Goal: Task Accomplishment & Management: Use online tool/utility

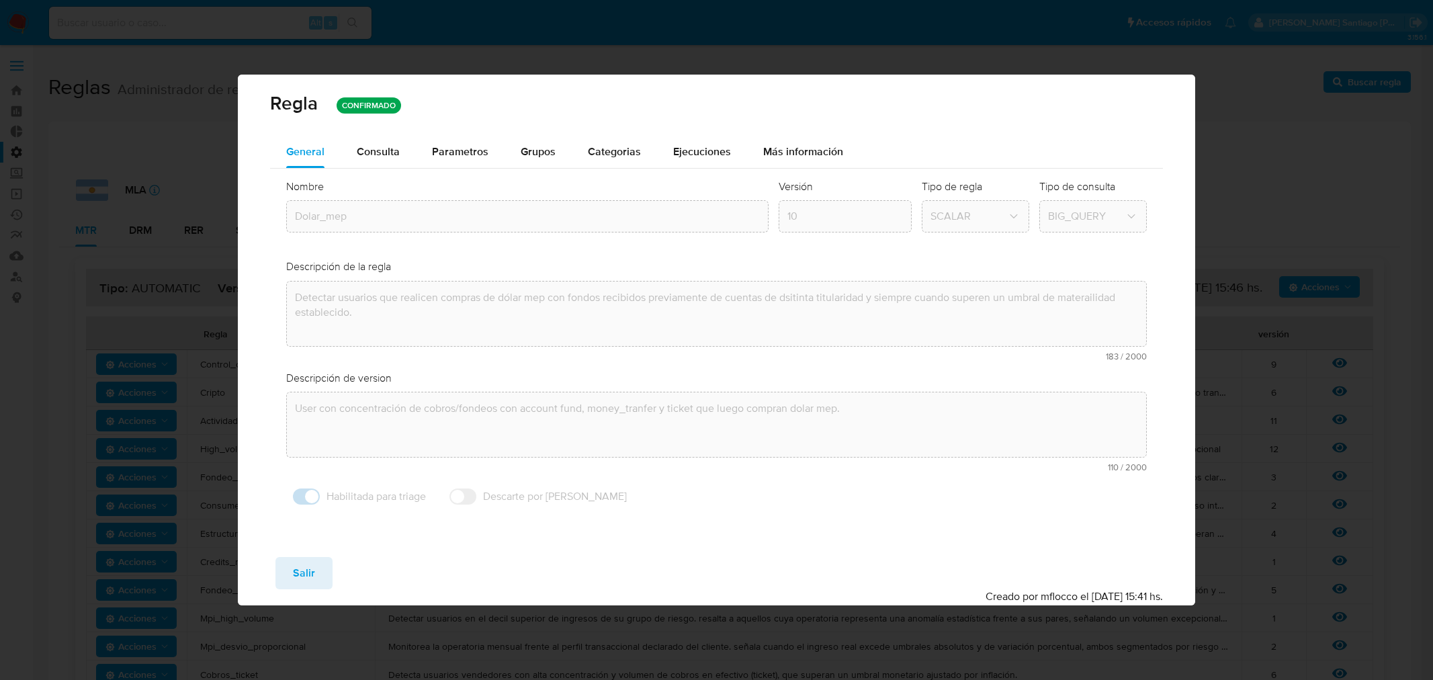
scroll to position [373, 0]
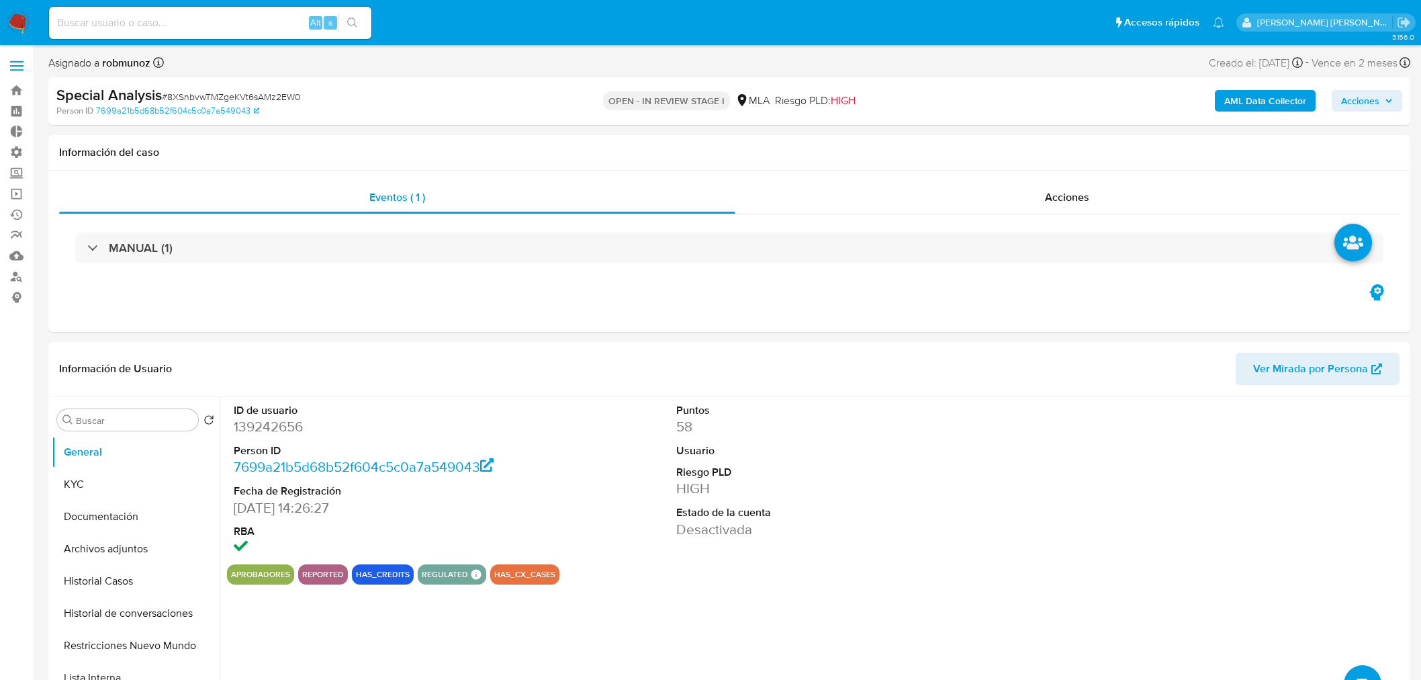
select select "10"
click at [21, 21] on img at bounding box center [18, 22] width 23 height 23
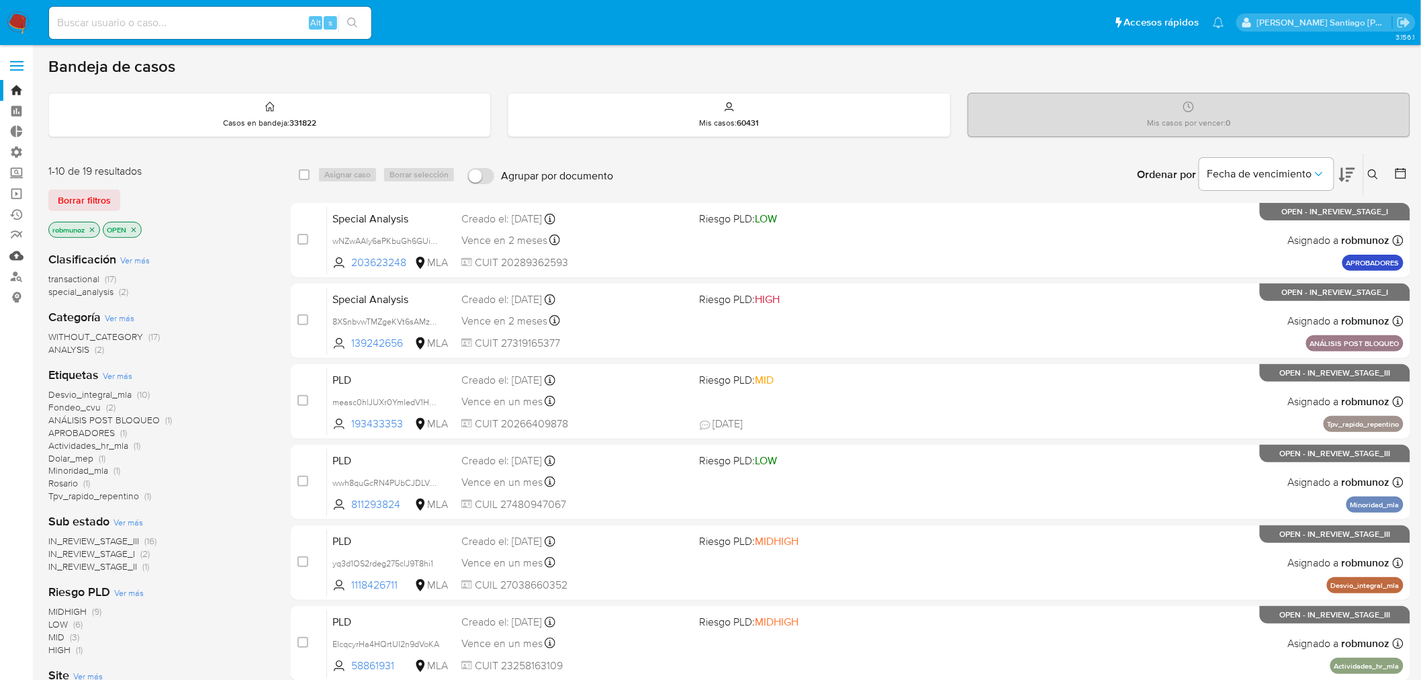
click at [22, 260] on link "Mulan" at bounding box center [80, 255] width 160 height 21
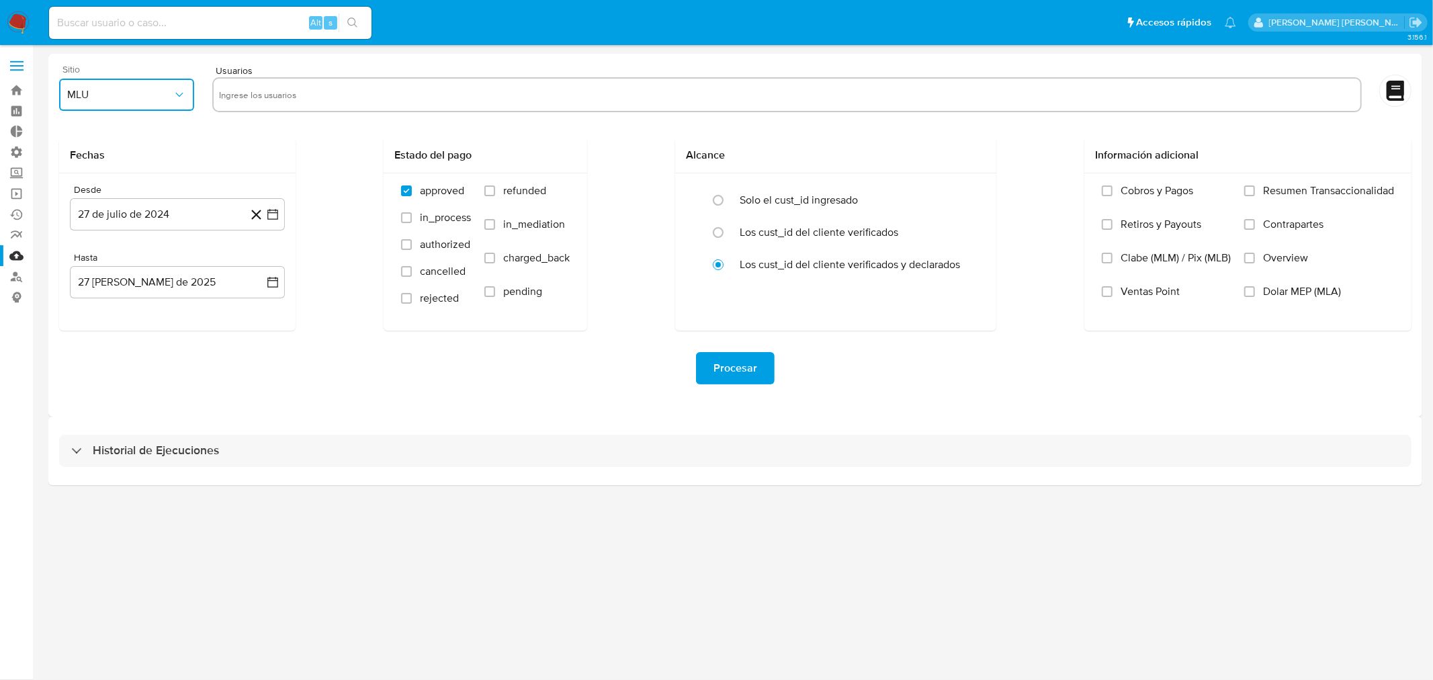
click at [171, 97] on span "MLU" at bounding box center [119, 94] width 105 height 13
click at [161, 148] on div "MLB" at bounding box center [123, 163] width 111 height 32
click at [160, 103] on button "MLB" at bounding box center [126, 95] width 135 height 32
drag, startPoint x: 154, startPoint y: 123, endPoint x: 198, endPoint y: 121, distance: 43.7
click at [154, 122] on div "MLA" at bounding box center [123, 131] width 111 height 32
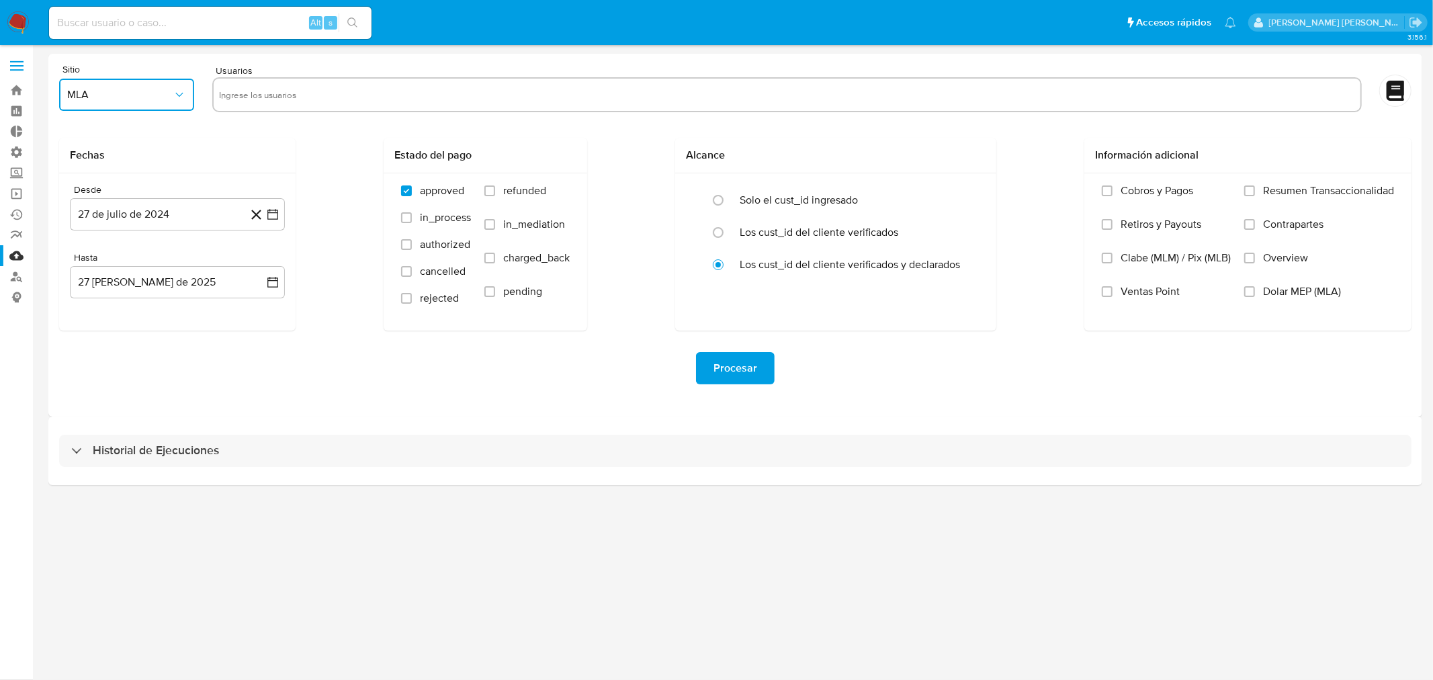
click at [294, 95] on input "text" at bounding box center [787, 94] width 1136 height 21
type input "519695695"
click at [345, 182] on div "Fechas Desde 27 de julio de 2024 27-07-2024 Hasta 27 de agosto de 2025 27-08-20…" at bounding box center [735, 234] width 1352 height 193
drag, startPoint x: 198, startPoint y: 204, endPoint x: 197, endPoint y: 216, distance: 11.5
click at [197, 204] on button "27 de julio de 2024" at bounding box center [177, 214] width 215 height 32
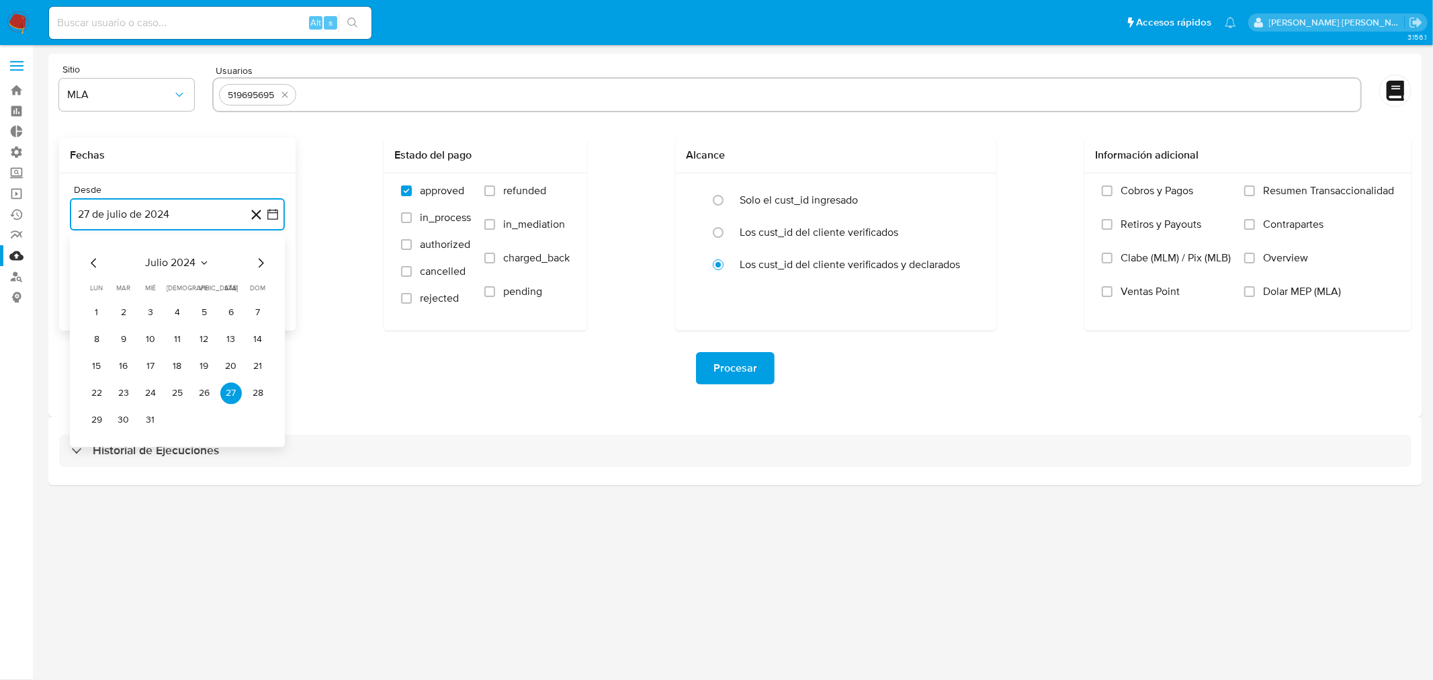
click at [170, 267] on span "julio 2024" at bounding box center [171, 262] width 50 height 13
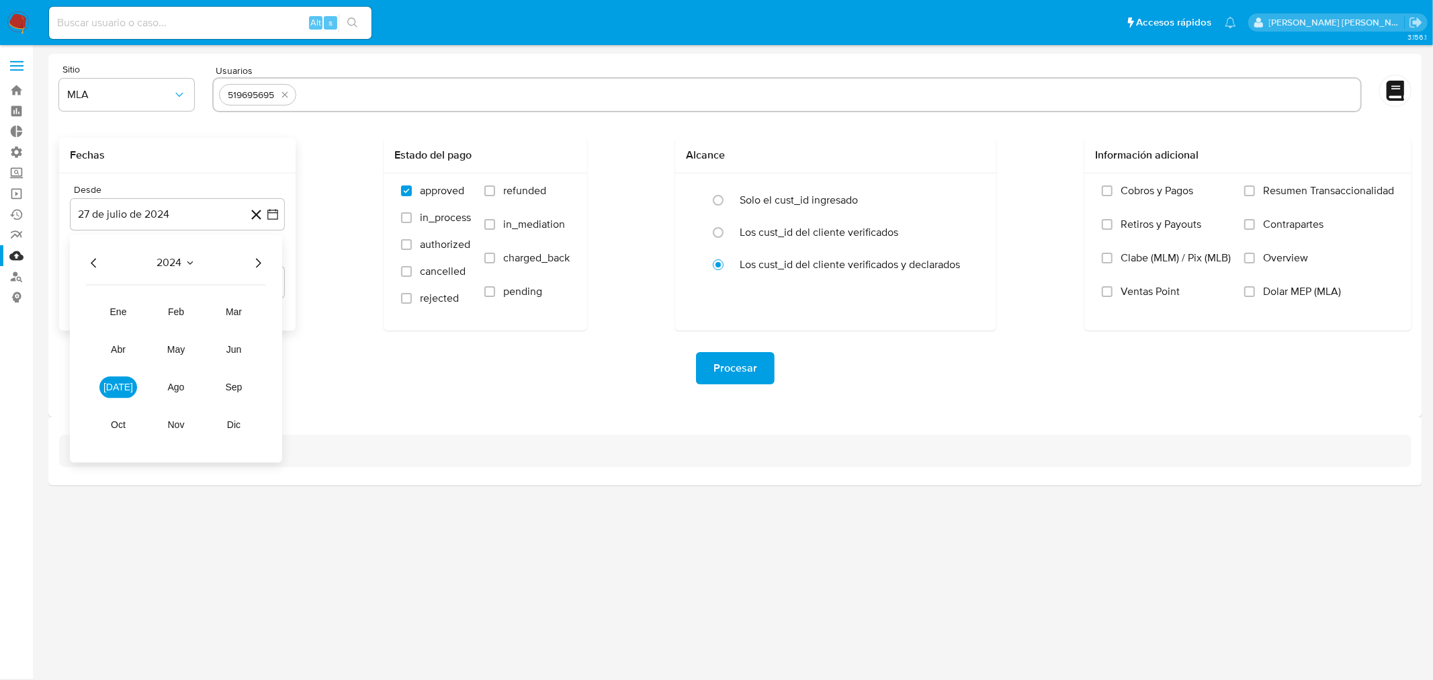
drag, startPoint x: 90, startPoint y: 258, endPoint x: 97, endPoint y: 267, distance: 12.0
click at [89, 258] on icon "Año anterior" at bounding box center [94, 263] width 16 height 16
click at [183, 388] on button "ago" at bounding box center [176, 386] width 38 height 21
click at [125, 214] on button "27 de julio de 2024" at bounding box center [177, 214] width 215 height 32
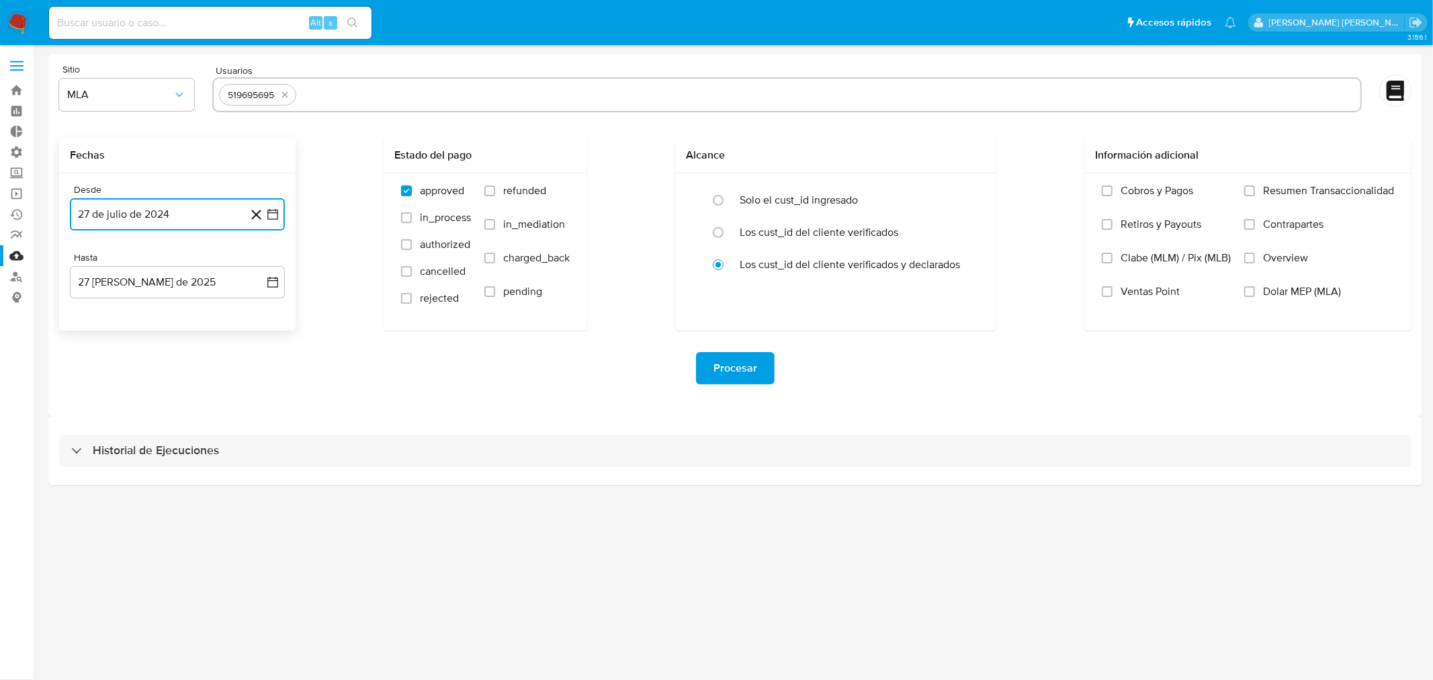
click at [151, 210] on button "27 de julio de 2024" at bounding box center [177, 214] width 215 height 32
click at [91, 264] on icon "Mes anterior" at bounding box center [94, 263] width 16 height 16
click at [91, 263] on icon "Mes anterior" at bounding box center [94, 263] width 16 height 16
click at [91, 263] on icon "Mes anterior" at bounding box center [93, 262] width 5 height 9
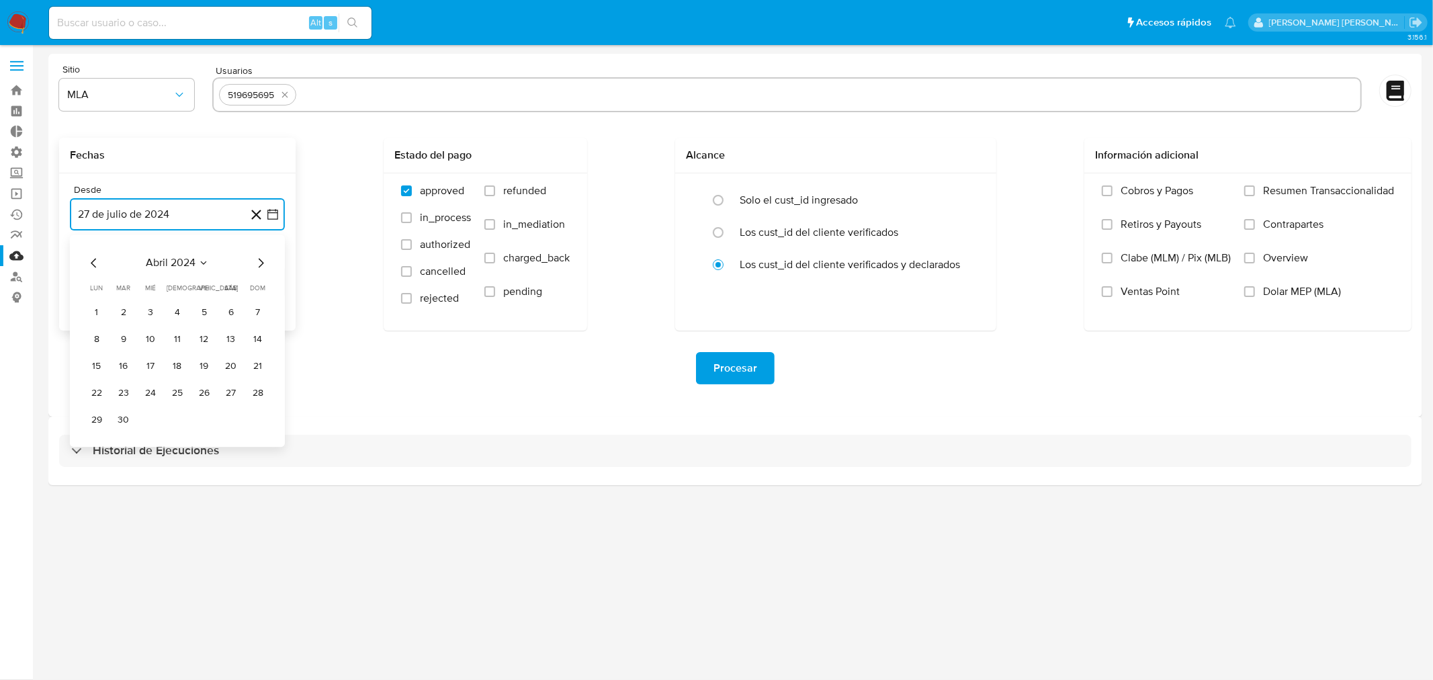
click at [91, 263] on icon "Mes anterior" at bounding box center [93, 262] width 5 height 9
click at [206, 312] on button "1" at bounding box center [203, 312] width 21 height 21
click at [223, 212] on button "1 de diciembre de 2023" at bounding box center [177, 214] width 215 height 32
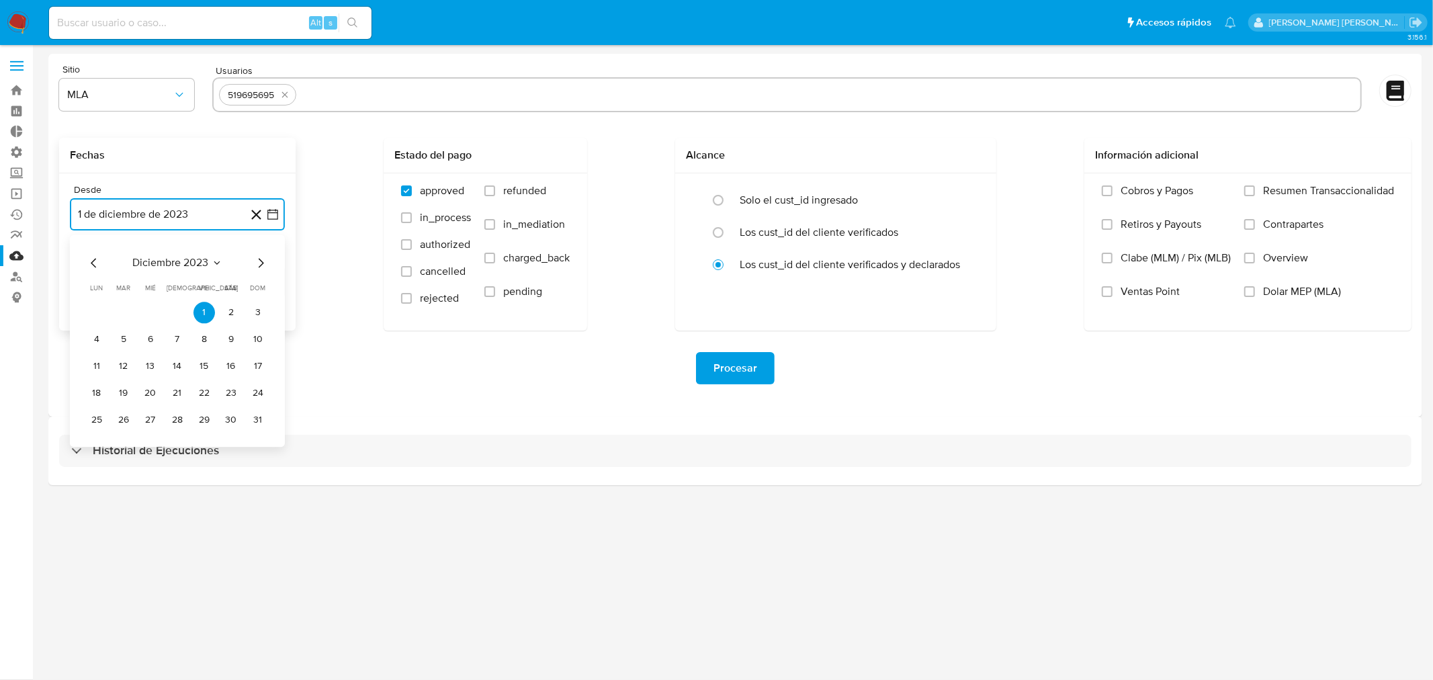
click at [258, 265] on icon "Mes siguiente" at bounding box center [261, 263] width 16 height 16
click at [101, 318] on button "1" at bounding box center [96, 312] width 21 height 21
click at [330, 89] on input "text" at bounding box center [828, 94] width 1053 height 21
type input "791357595"
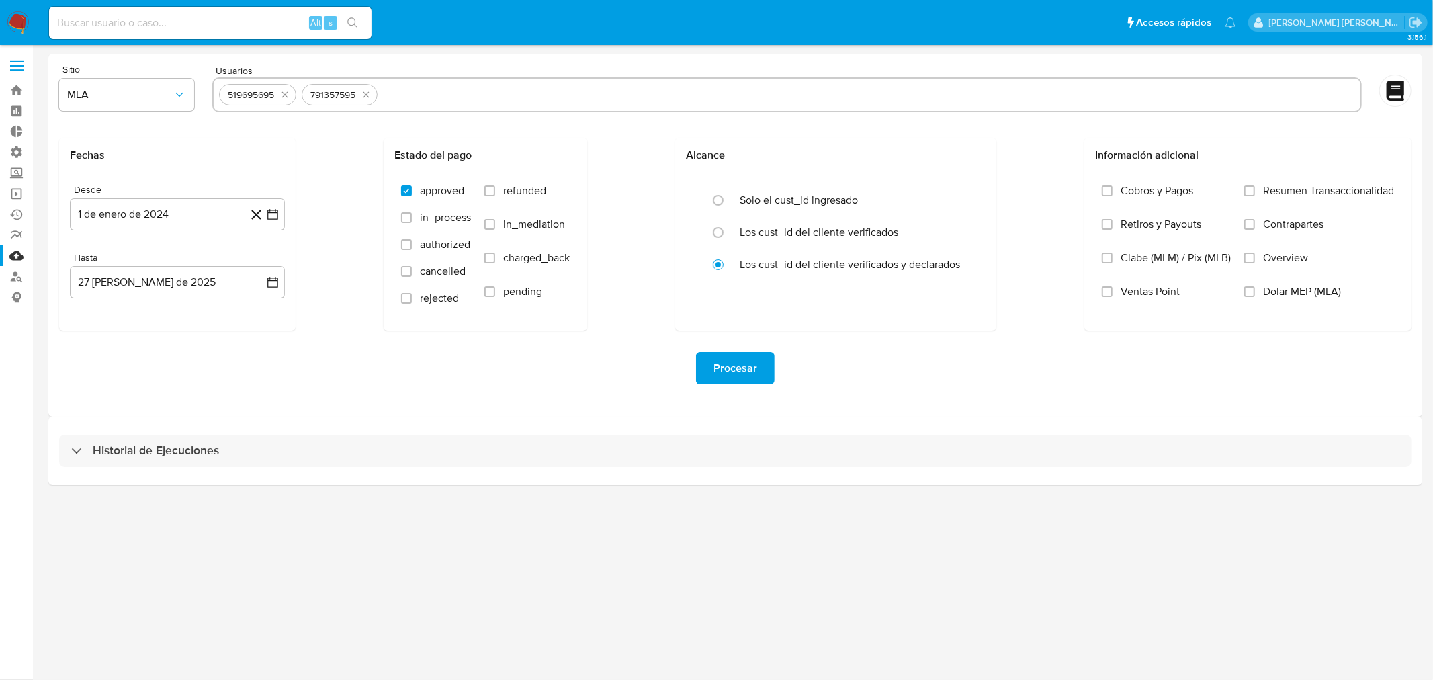
paste input "1359702494"
type input "1359702494"
click at [195, 287] on button "27 de agosto de 2025" at bounding box center [177, 282] width 215 height 32
click at [92, 328] on icon "Mes anterior" at bounding box center [94, 330] width 16 height 16
click at [183, 481] on button "31" at bounding box center [177, 487] width 21 height 21
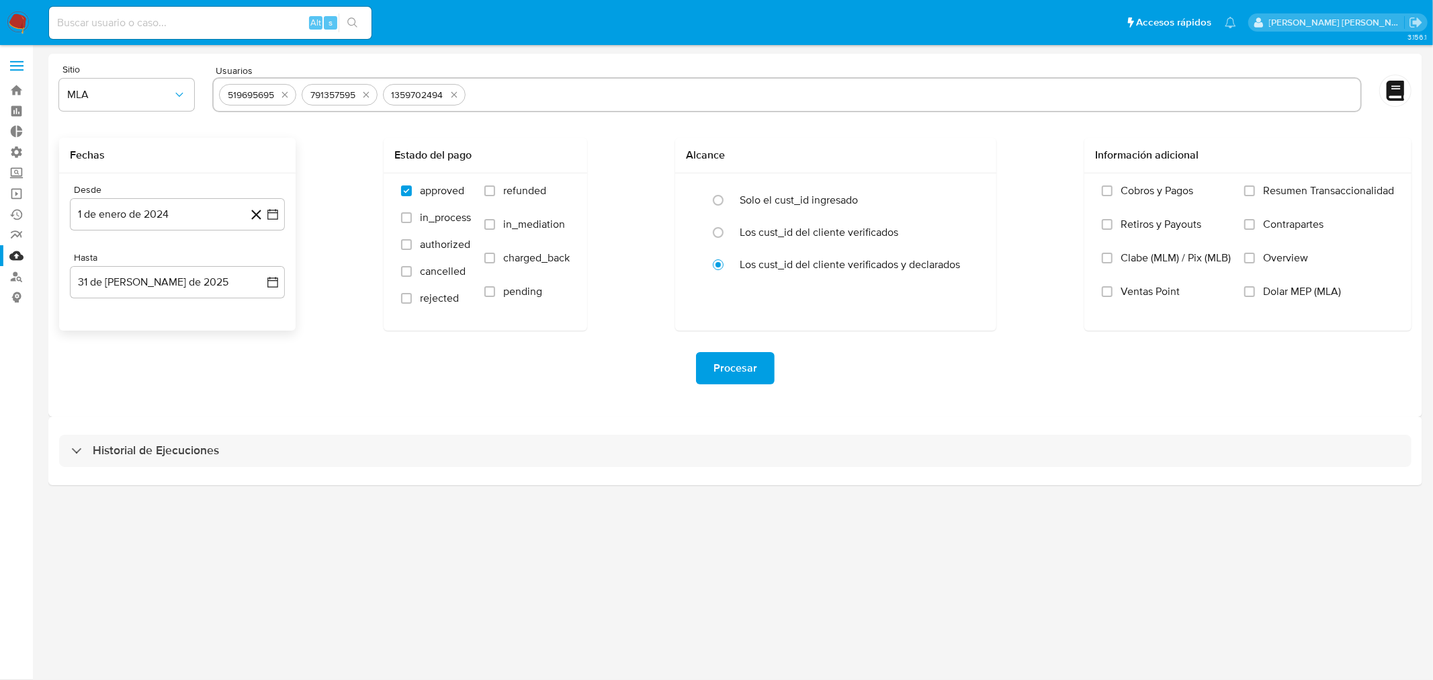
click at [433, 361] on div "Procesar" at bounding box center [735, 368] width 1352 height 32
click at [725, 359] on span "Procesar" at bounding box center [735, 368] width 44 height 30
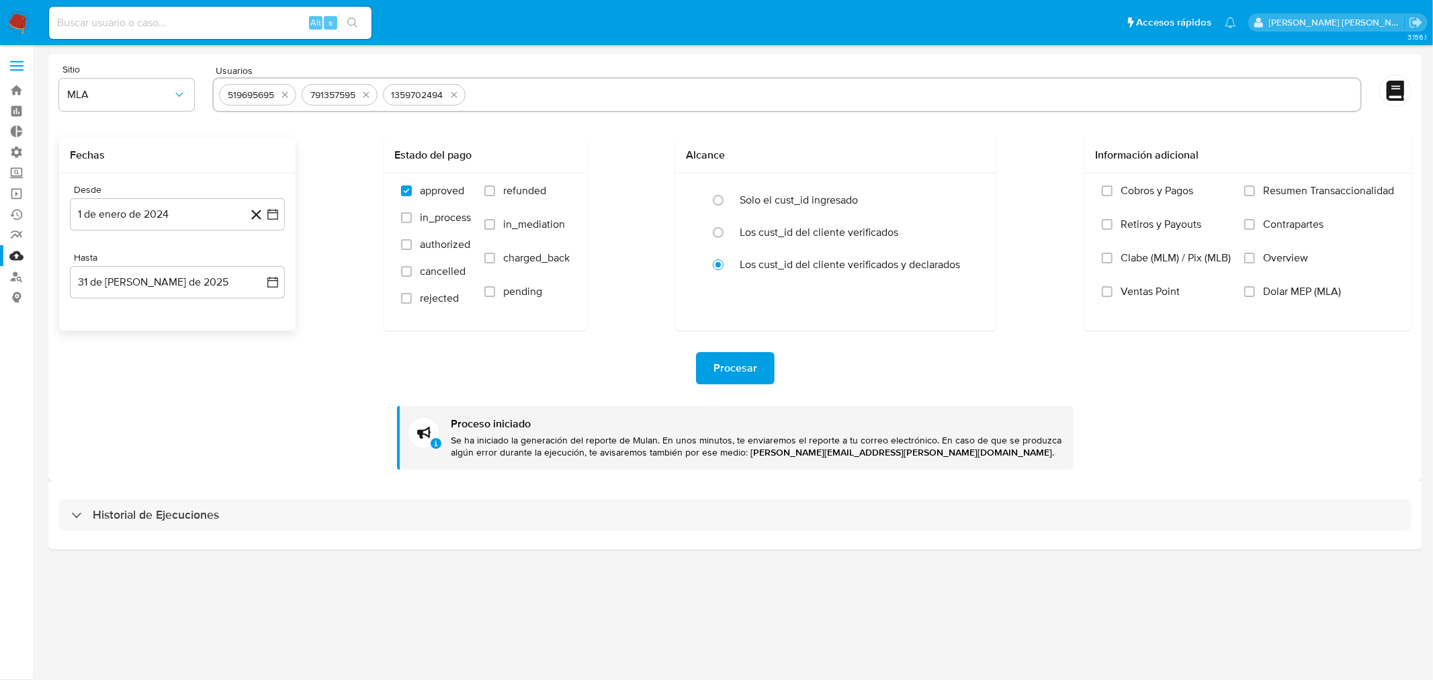
click at [218, 15] on input at bounding box center [210, 22] width 322 height 17
paste input "WqYZOkWwZIJ0gN2KUZ55ZGQ5"
type input "WqYZOkWwZIJ0gN2KUZ55ZGQ5"
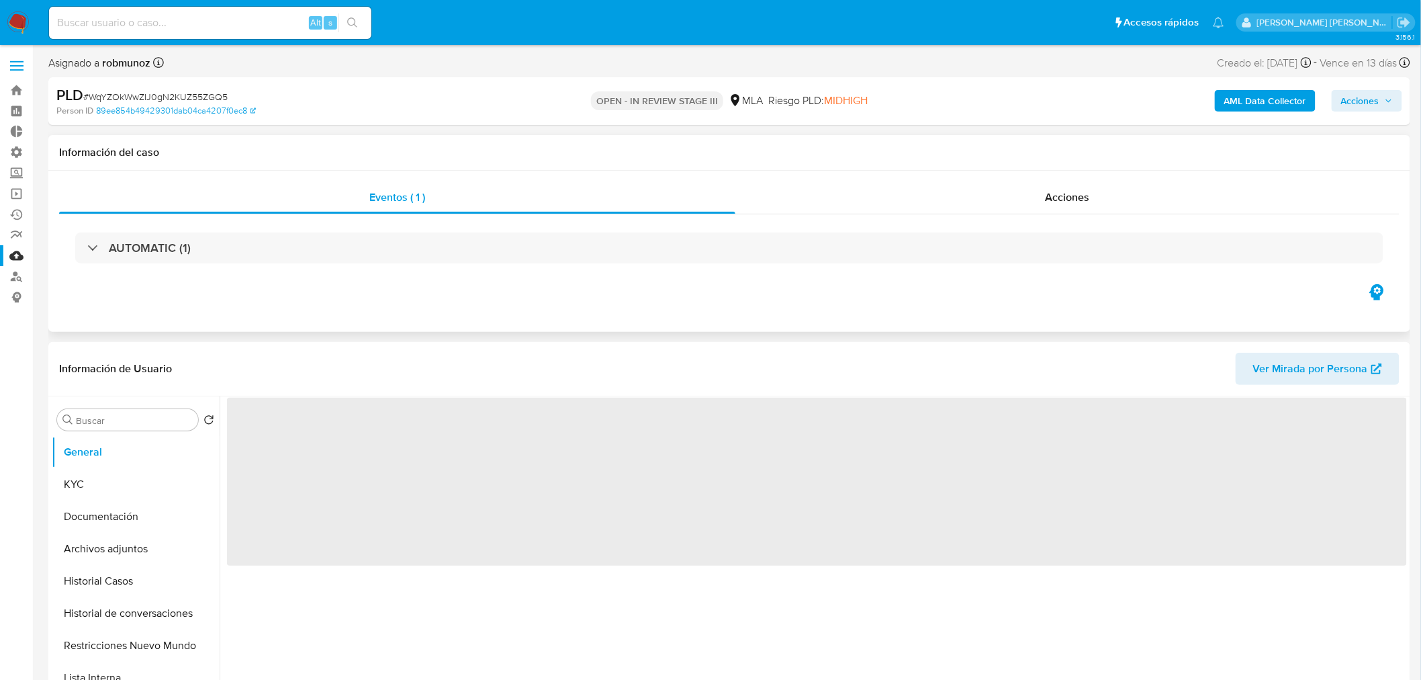
drag, startPoint x: 1120, startPoint y: 197, endPoint x: 1105, endPoint y: 216, distance: 23.9
click at [1119, 197] on div "Acciones" at bounding box center [1067, 197] width 665 height 32
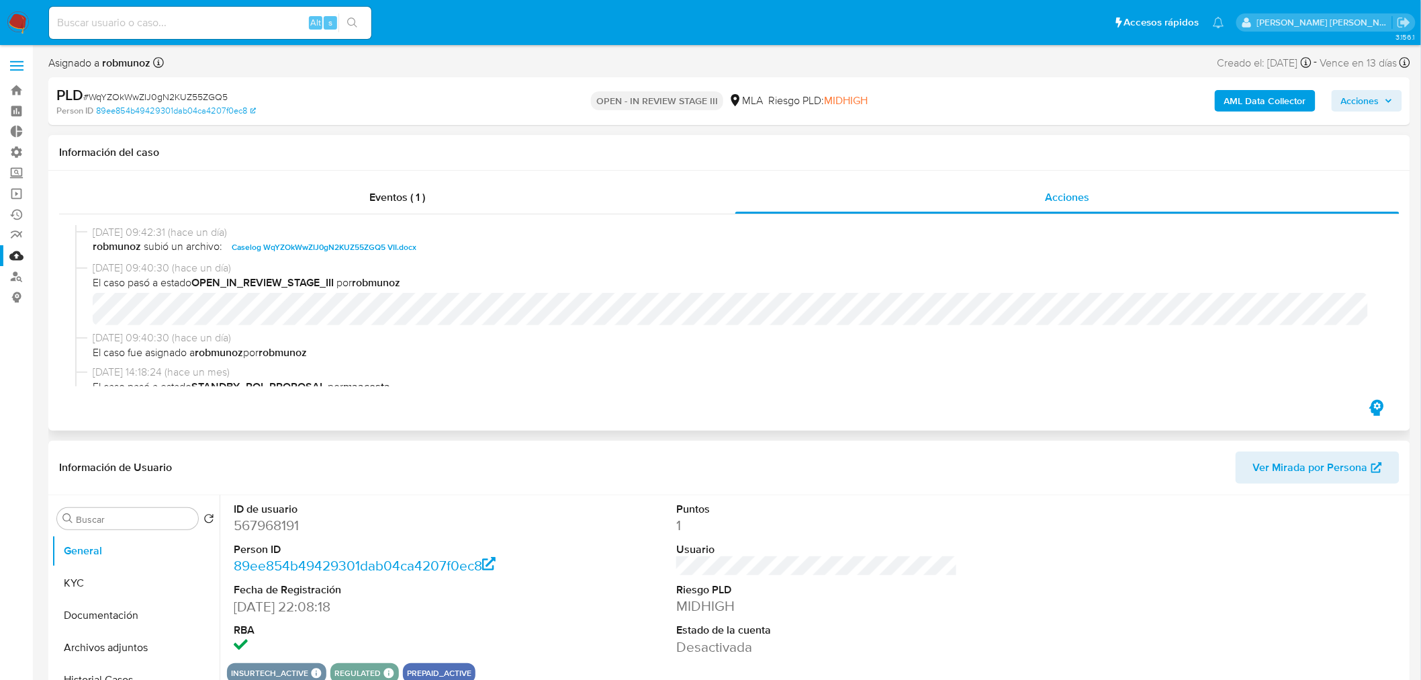
select select "10"
click at [397, 247] on span "Caselog WqYZOkWwZIJ0gN2KUZ55ZGQ5 VII.docx" at bounding box center [324, 247] width 185 height 16
click at [18, 154] on label "Administración" at bounding box center [80, 152] width 160 height 21
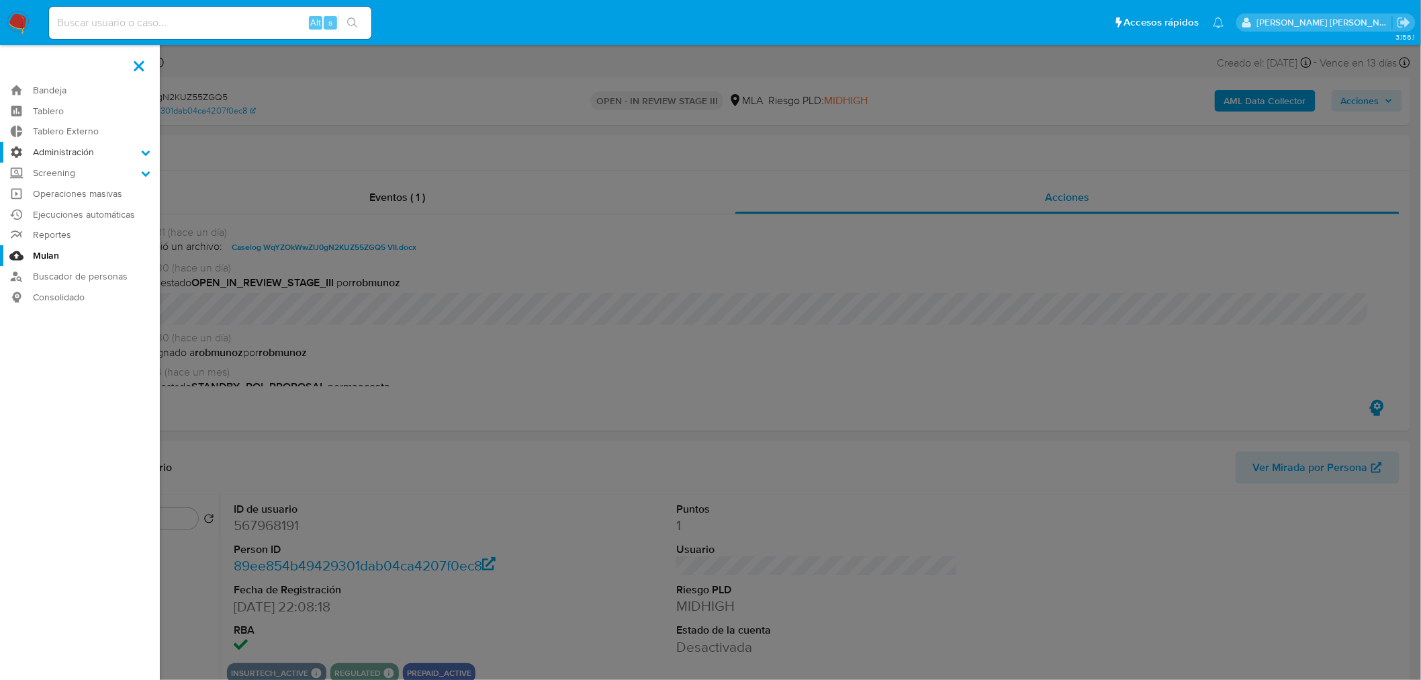
click at [0, 0] on input "Administración" at bounding box center [0, 0] width 0 height 0
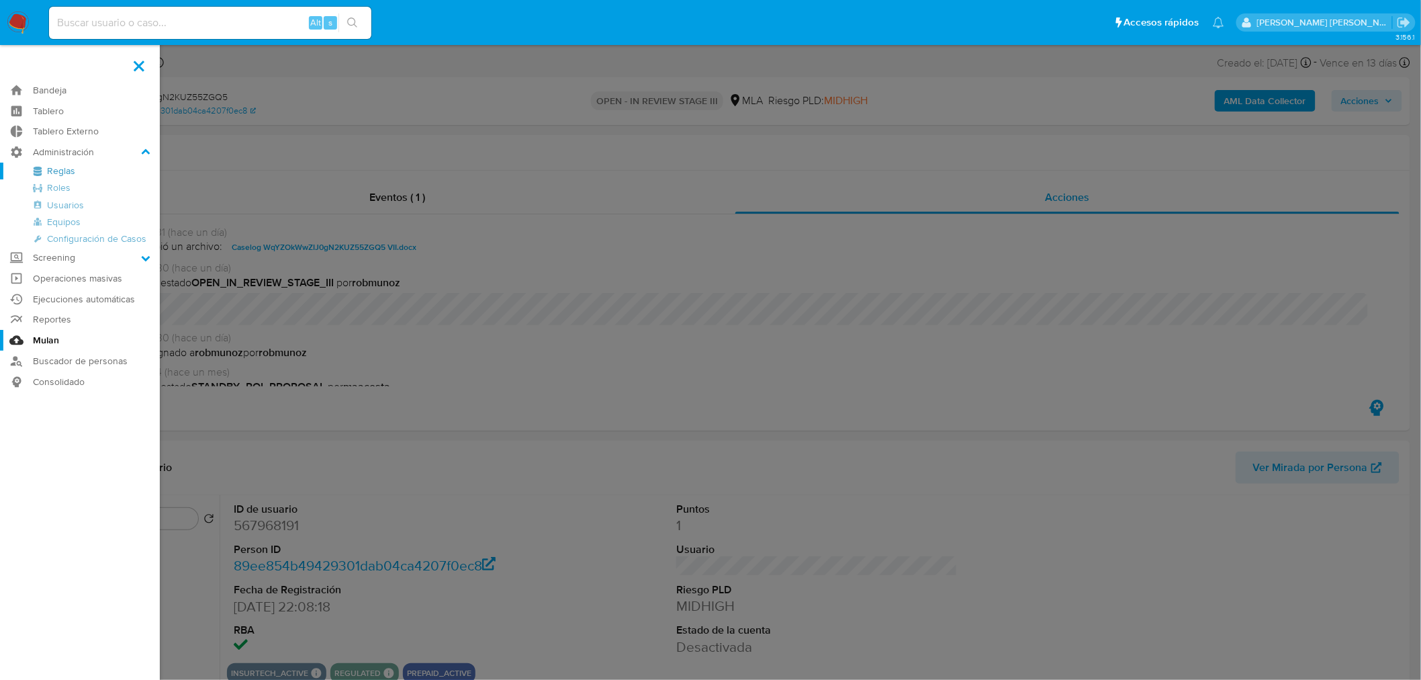
click at [56, 172] on link "Reglas" at bounding box center [80, 171] width 160 height 17
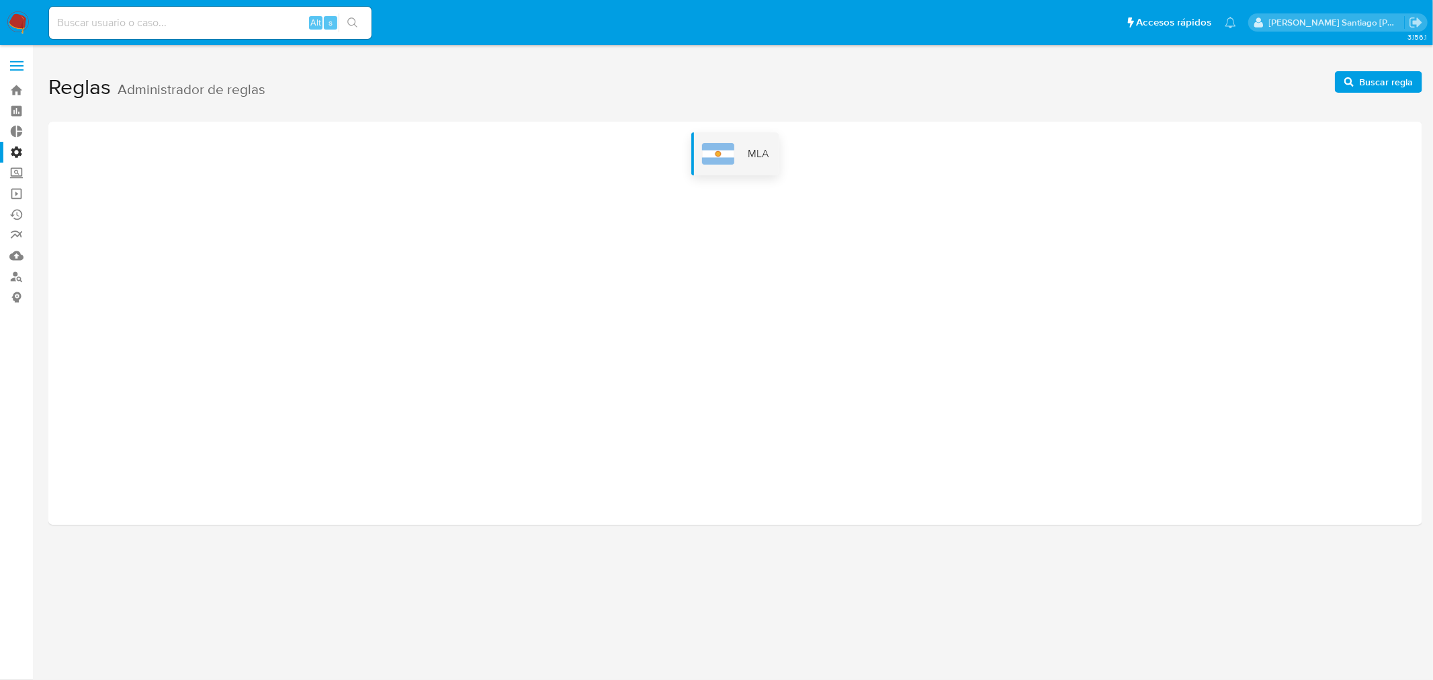
click at [744, 158] on div "MLA" at bounding box center [735, 153] width 88 height 43
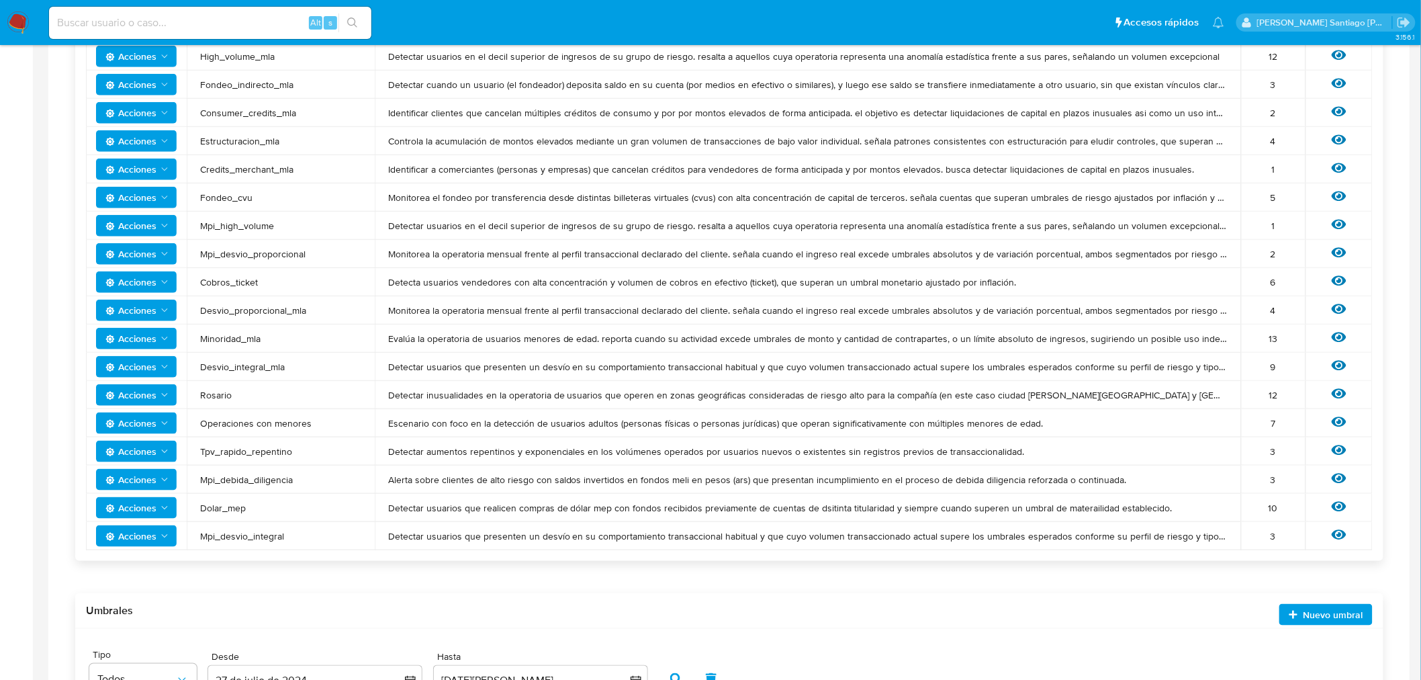
scroll to position [547, 0]
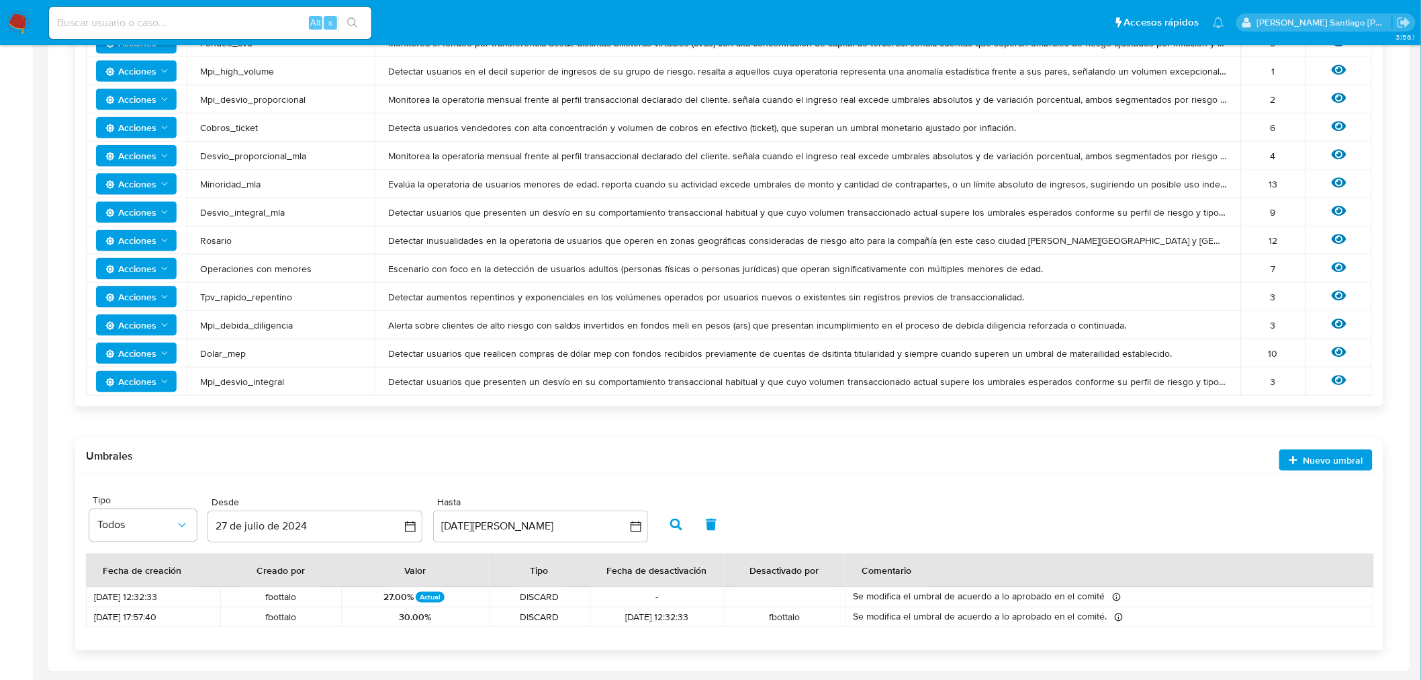
click at [157, 353] on span "Acciones" at bounding box center [137, 353] width 64 height 19
click at [157, 379] on button "Editar umbral" at bounding box center [135, 387] width 121 height 32
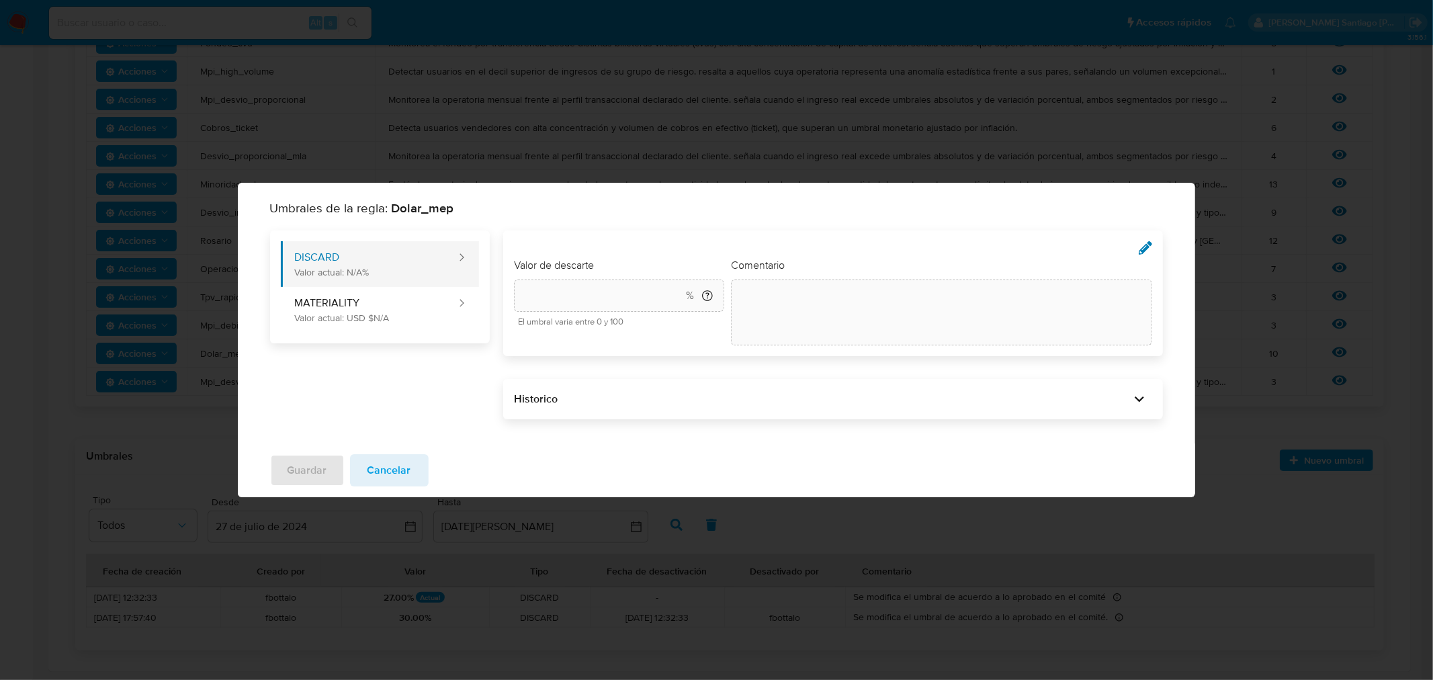
click at [403, 260] on button "DISCARD Valor actual: N/A%" at bounding box center [369, 264] width 177 height 46
click at [408, 301] on button "MATERIALITY Valor actual: USD $N/A" at bounding box center [369, 310] width 177 height 46
click at [1337, 394] on div "Umbrales de la regla: Dolar_mep DISCARD Valor actual: N/A% MATERIALITY Valor ac…" at bounding box center [716, 340] width 1433 height 680
click at [407, 464] on button "Cancelar" at bounding box center [389, 470] width 79 height 32
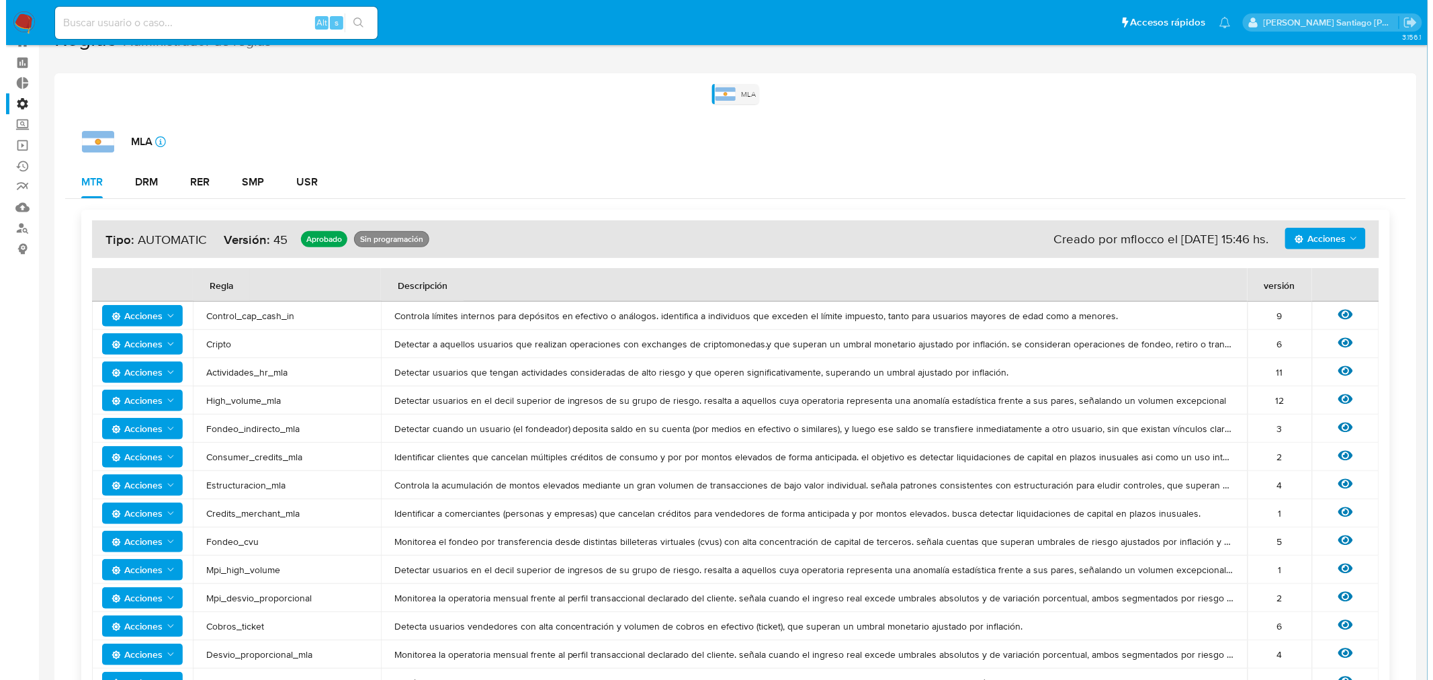
scroll to position [0, 0]
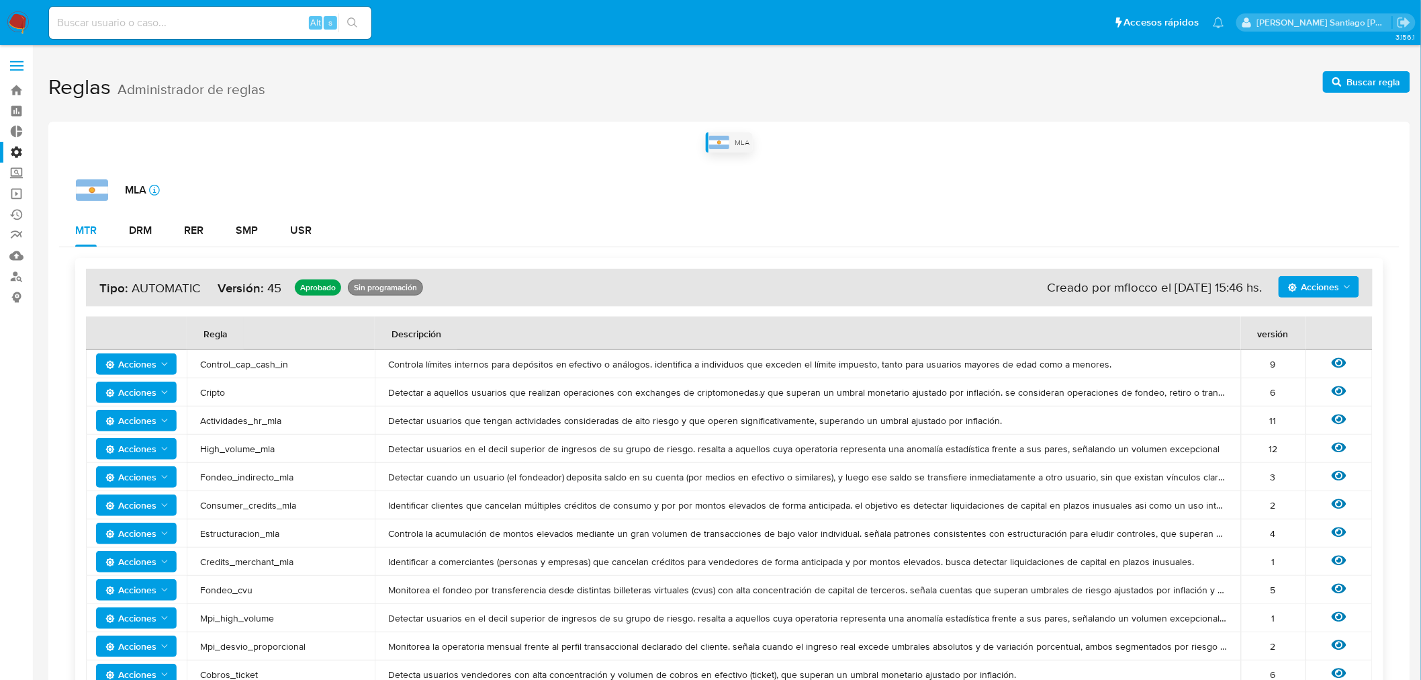
click at [726, 146] on img at bounding box center [719, 142] width 20 height 13
click at [133, 225] on div "DRM" at bounding box center [140, 230] width 23 height 11
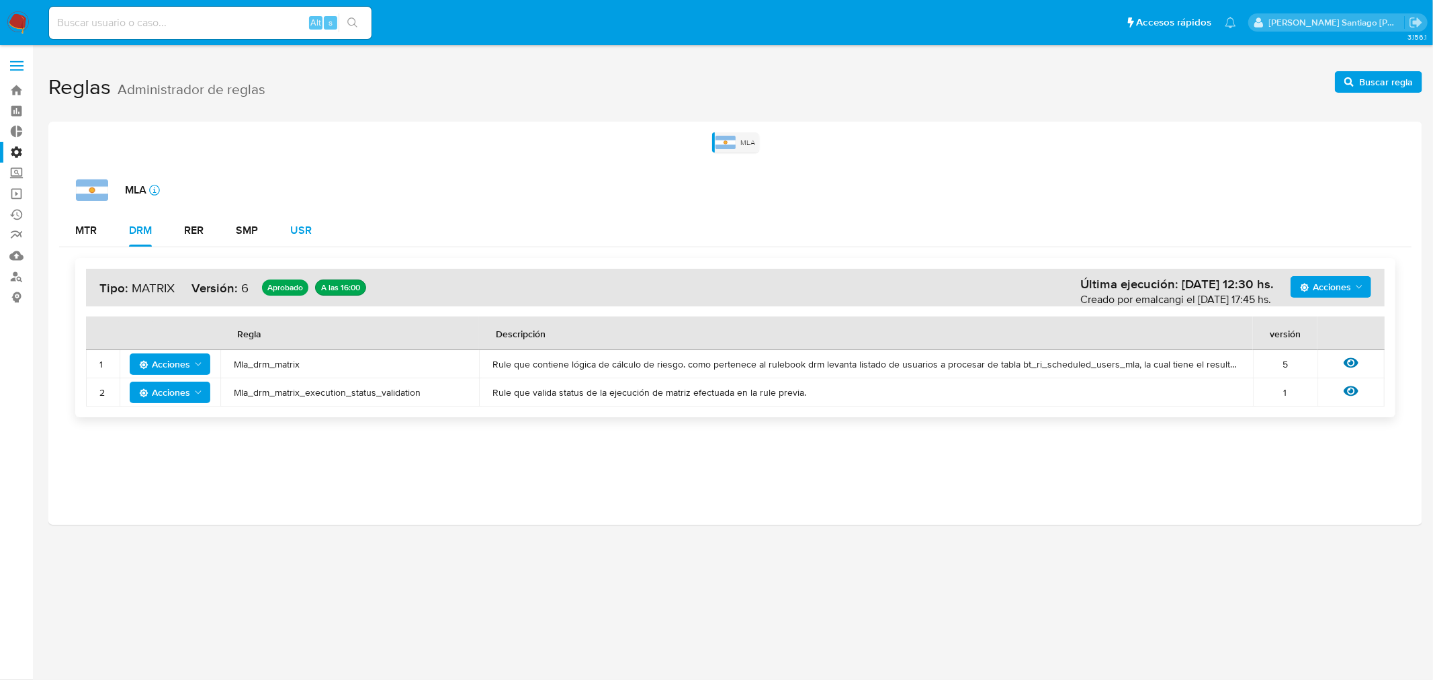
click at [309, 230] on div "USR" at bounding box center [300, 230] width 21 height 11
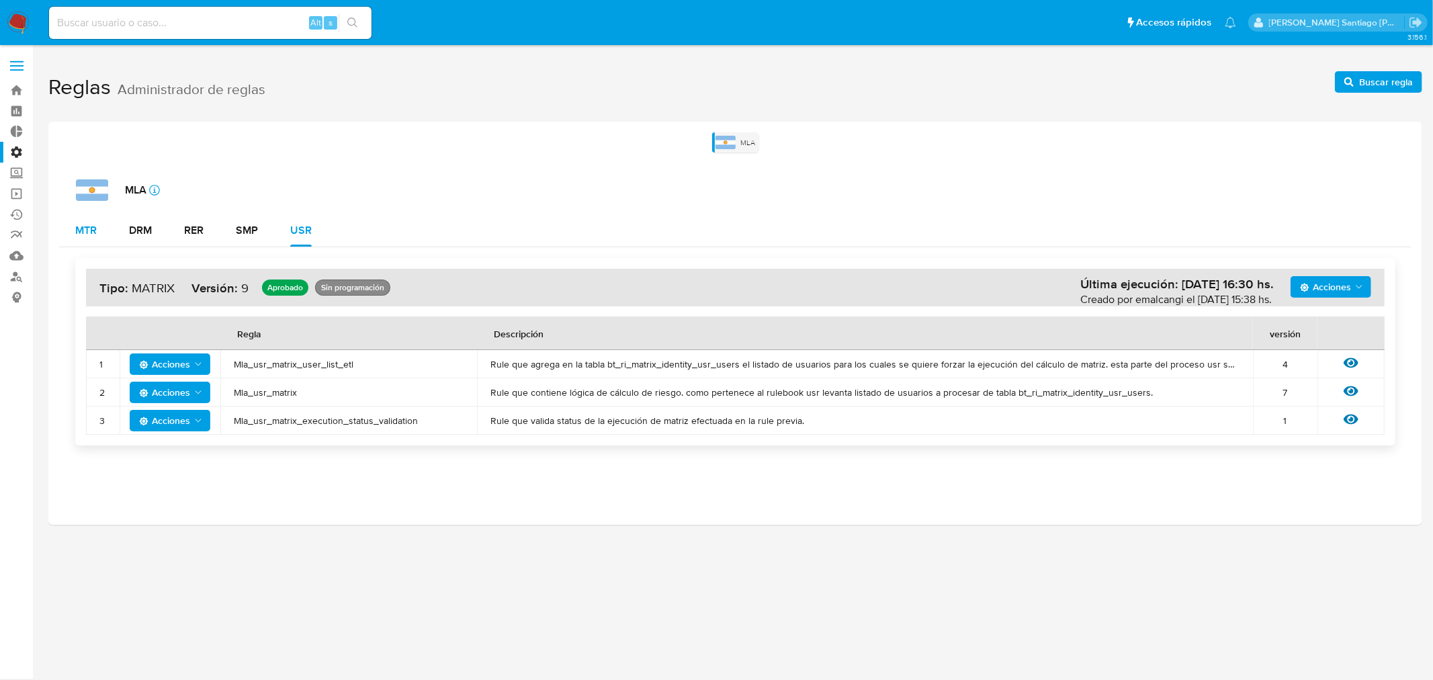
click at [83, 217] on div "MTR" at bounding box center [85, 230] width 21 height 32
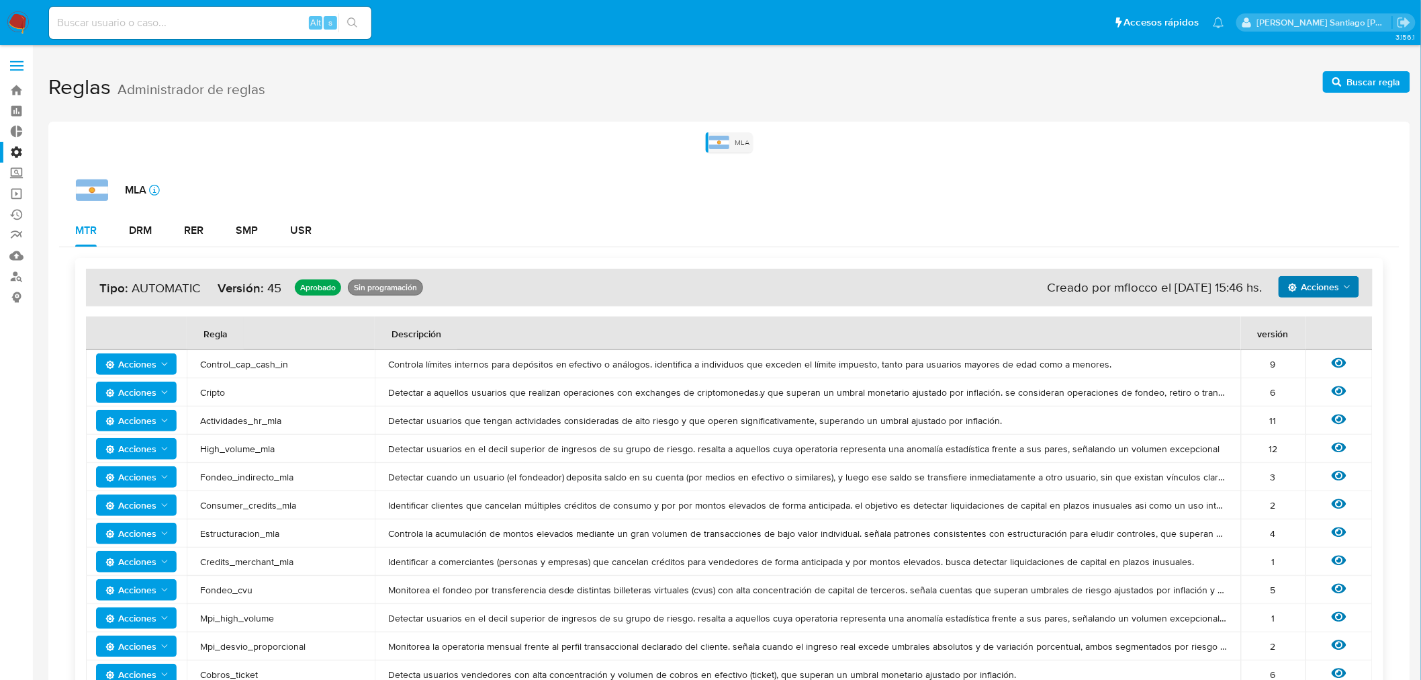
click at [1310, 277] on span "Acciones" at bounding box center [1313, 286] width 51 height 21
click at [1314, 355] on button "Ver registros" at bounding box center [1318, 353] width 121 height 32
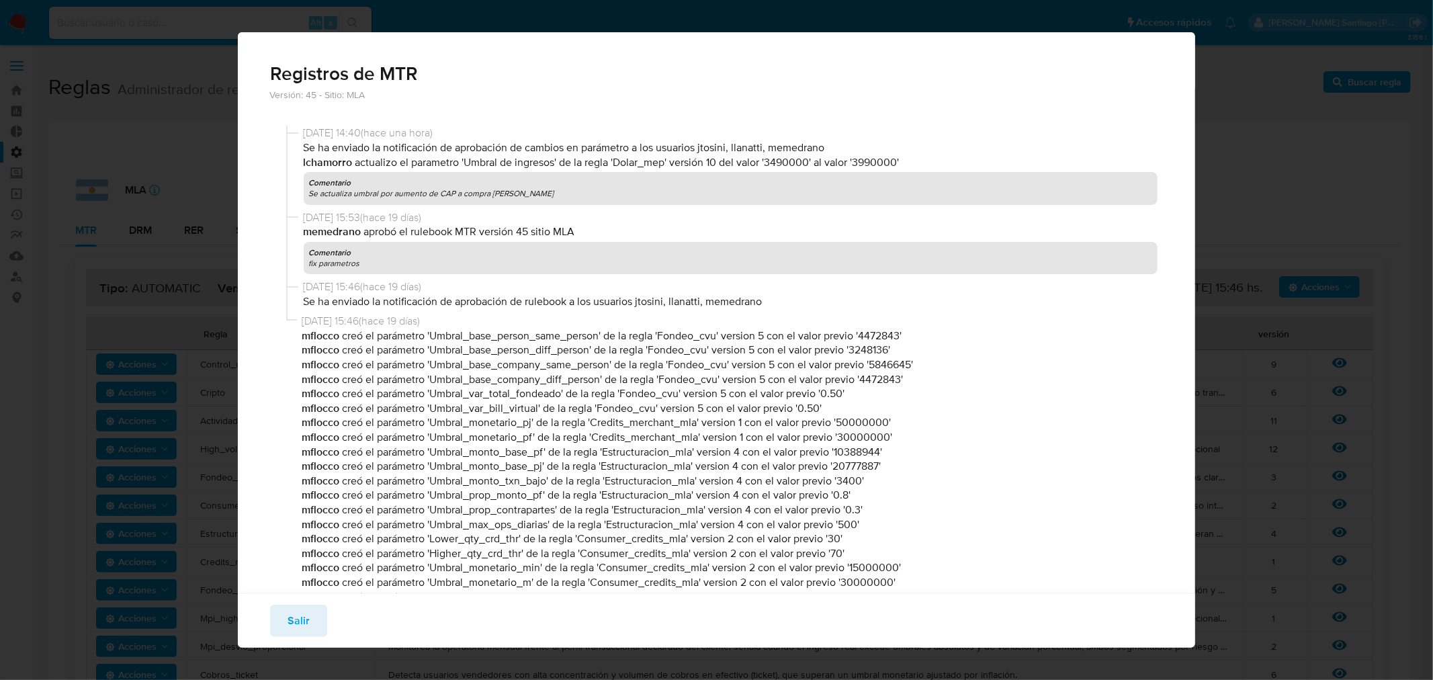
drag, startPoint x: 527, startPoint y: 195, endPoint x: 378, endPoint y: 136, distance: 160.4
click at [378, 136] on div "27/08/2025 14:40 ( hace una hora ) Se ha enviado la notificación de aprobación …" at bounding box center [731, 165] width 854 height 79
drag, startPoint x: 566, startPoint y: 138, endPoint x: 605, endPoint y: 143, distance: 38.7
click at [567, 138] on span "27/08/2025 14:40 ( hace una hora )" at bounding box center [731, 133] width 854 height 15
click at [790, 158] on p "lchamorro actualizo el parametro 'Umbral de ingresos' de la regla 'Dolar_mep' v…" at bounding box center [731, 162] width 854 height 15
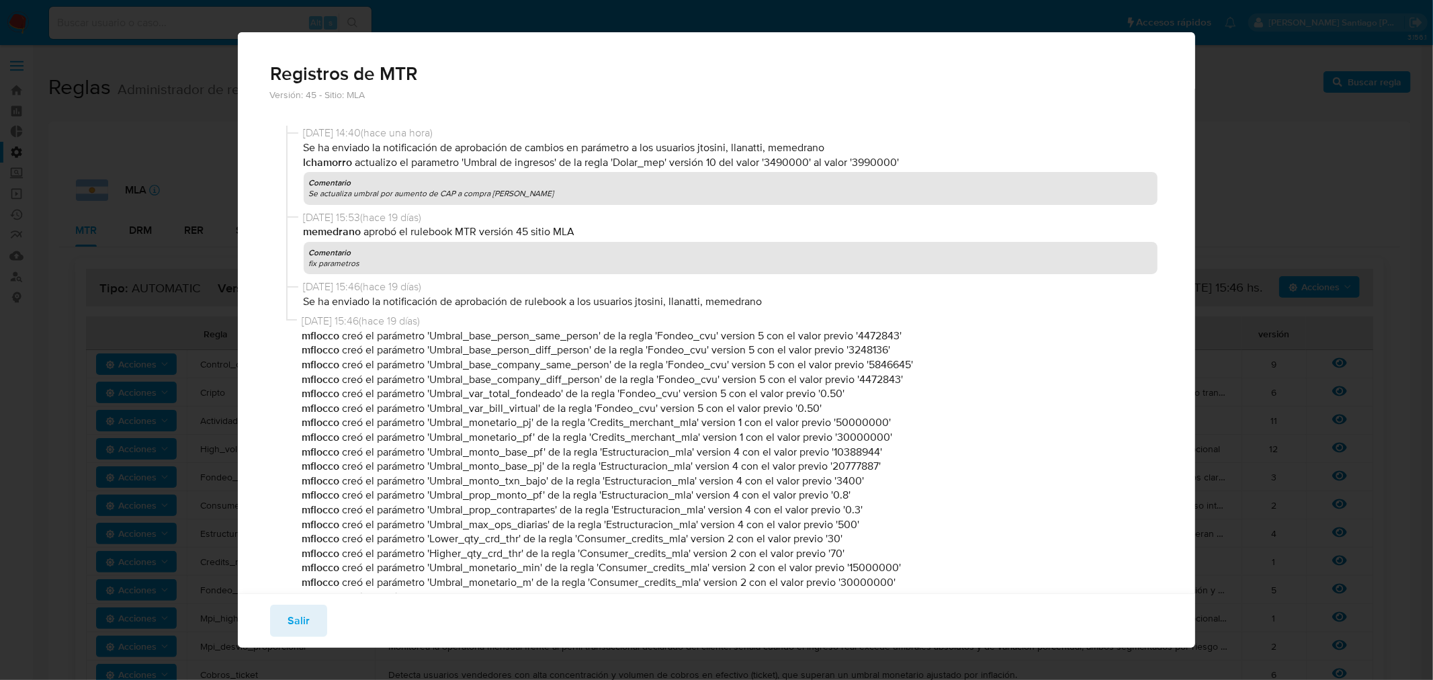
click at [752, 190] on p "Comentario Se actualiza umbral por aumento de CAP a compra de dolar" at bounding box center [731, 188] width 854 height 32
click at [515, 168] on p "lchamorro actualizo el parametro 'Umbral de ingresos' de la regla 'Dolar_mep' v…" at bounding box center [731, 162] width 854 height 15
click at [509, 164] on p "lchamorro actualizo el parametro 'Umbral de ingresos' de la regla 'Dolar_mep' v…" at bounding box center [731, 162] width 854 height 15
click at [707, 146] on p "Se ha enviado la notificación de aprobación de cambios en parámetro a los usuar…" at bounding box center [731, 147] width 854 height 15
drag, startPoint x: 677, startPoint y: 144, endPoint x: 844, endPoint y: 144, distance: 167.2
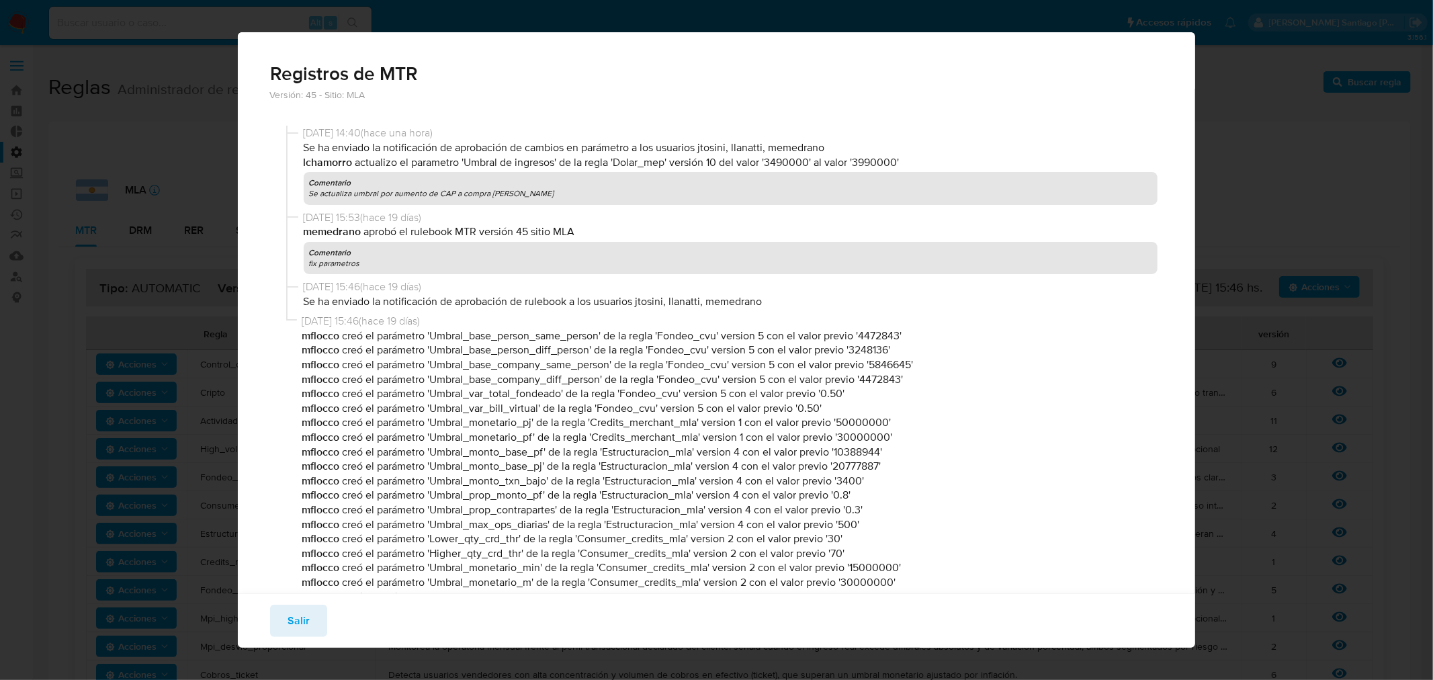
click at [844, 144] on p "Se ha enviado la notificación de aprobación de cambios en parámetro a los usuar…" at bounding box center [731, 147] width 854 height 15
drag, startPoint x: 838, startPoint y: 144, endPoint x: 702, endPoint y: 144, distance: 136.4
click at [702, 144] on p "Se ha enviado la notificación de aprobación de cambios en parámetro a los usuar…" at bounding box center [731, 147] width 854 height 15
click at [217, 130] on div "Registros de MTR Versión: 45 - Sitio: MLA 27/08/2025 14:40 ( hace una hora ) Se…" at bounding box center [716, 340] width 1433 height 680
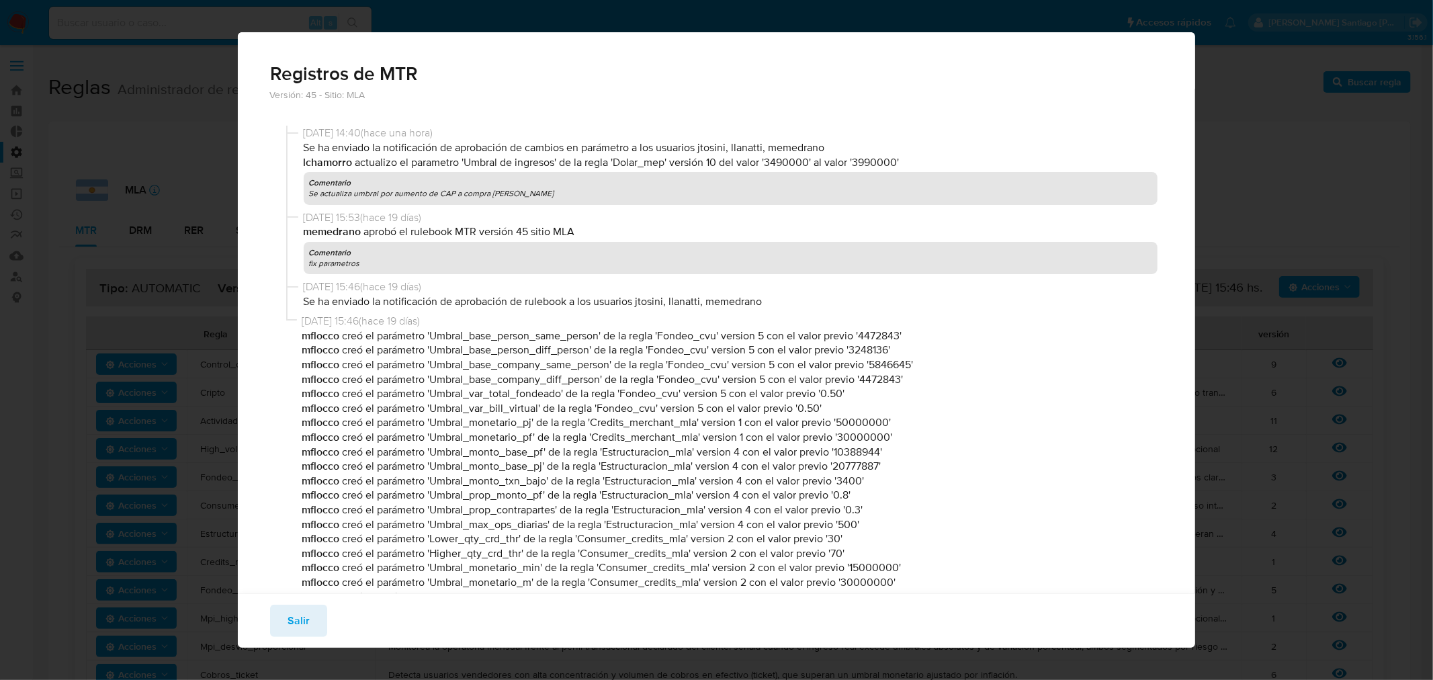
click at [294, 626] on span "Salir" at bounding box center [298, 621] width 22 height 30
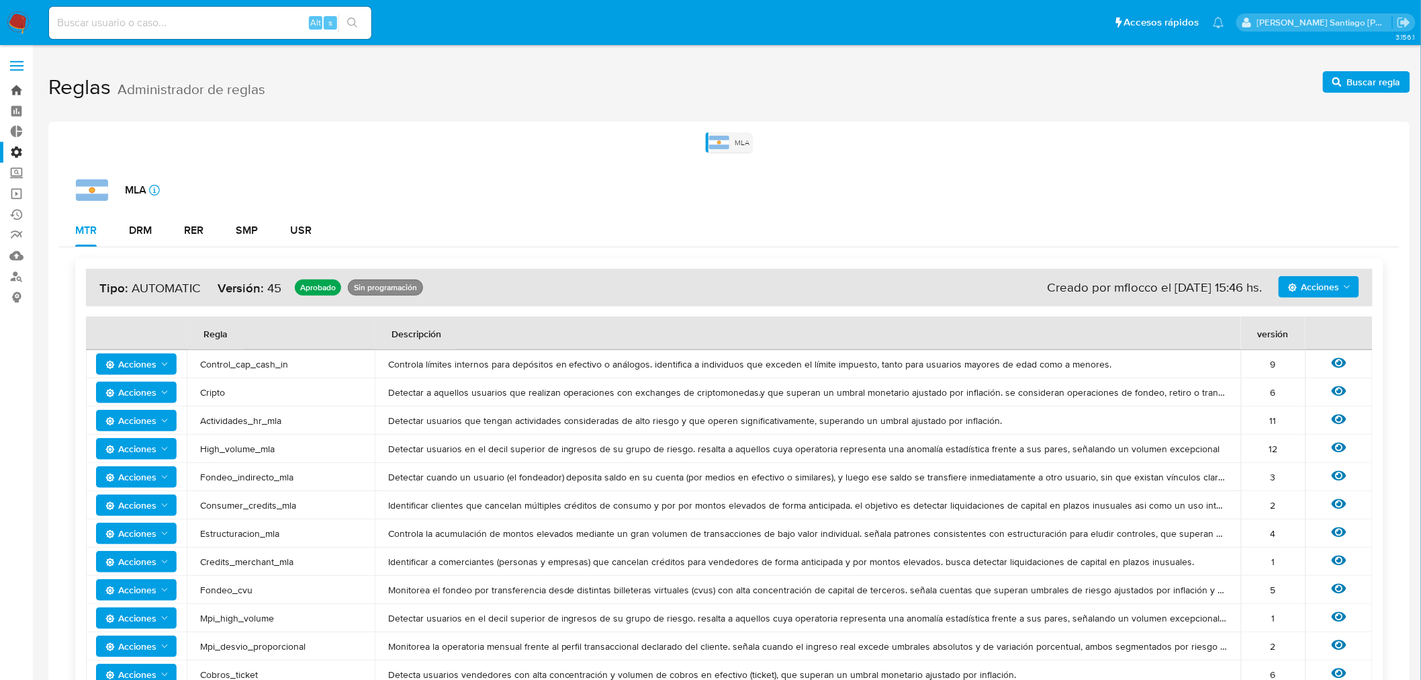
click at [17, 85] on link "Bandeja" at bounding box center [80, 90] width 160 height 21
